Goal: Task Accomplishment & Management: Use online tool/utility

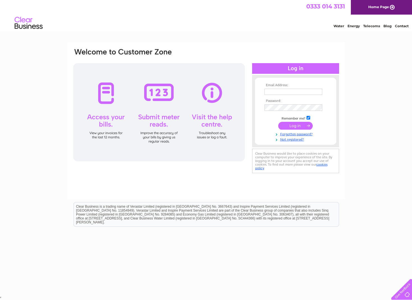
type input "info@gellifique.com"
click at [294, 126] on input "submit" at bounding box center [295, 126] width 34 height 8
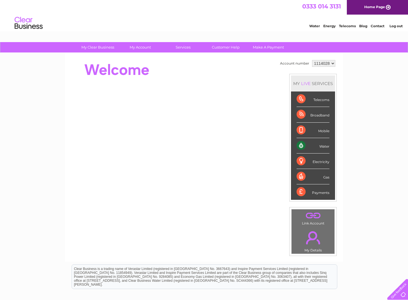
click at [321, 146] on div "Water" at bounding box center [312, 145] width 33 height 15
click at [301, 145] on div "Water" at bounding box center [312, 145] width 33 height 15
click at [301, 143] on div "Water" at bounding box center [312, 145] width 33 height 15
click at [322, 146] on div "Water" at bounding box center [312, 145] width 33 height 15
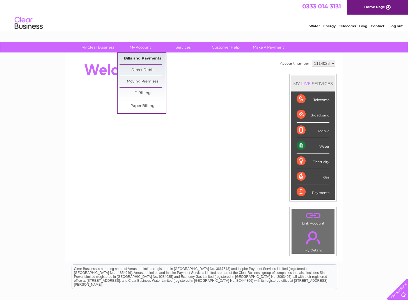
click at [147, 56] on link "Bills and Payments" at bounding box center [142, 58] width 46 height 11
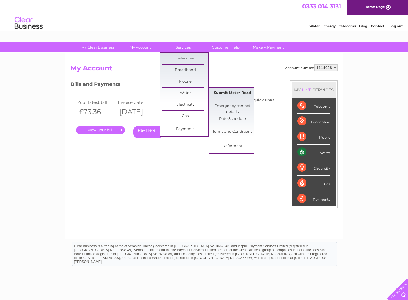
click at [230, 93] on link "Submit Meter Read" at bounding box center [232, 92] width 46 height 11
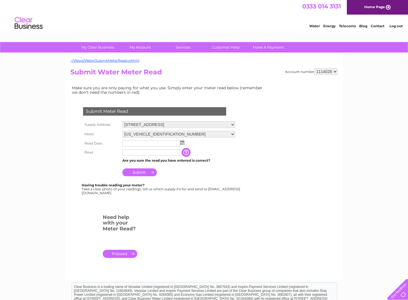
click at [181, 141] on img at bounding box center [182, 142] width 4 height 4
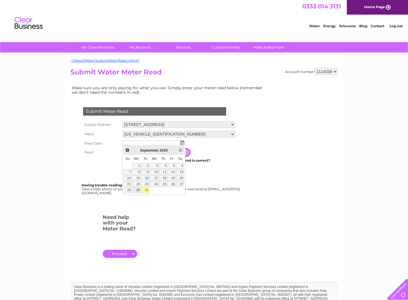
click at [138, 189] on link "29" at bounding box center [136, 190] width 9 height 6
type input "2025/09/29"
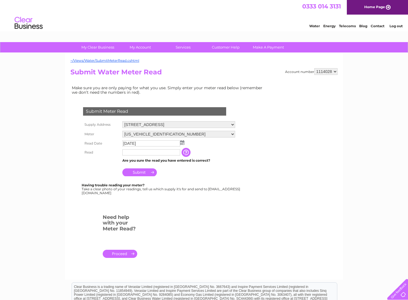
click at [148, 152] on input "text" at bounding box center [151, 152] width 58 height 6
type input "0601"
click at [142, 171] on input "Submit" at bounding box center [139, 172] width 34 height 8
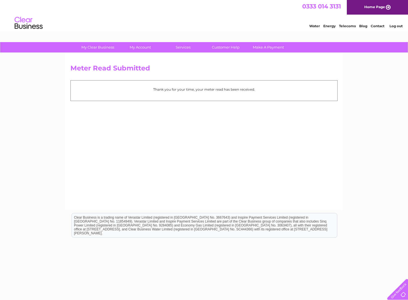
click at [399, 26] on link "Log out" at bounding box center [395, 26] width 13 height 4
